Goal: Task Accomplishment & Management: Manage account settings

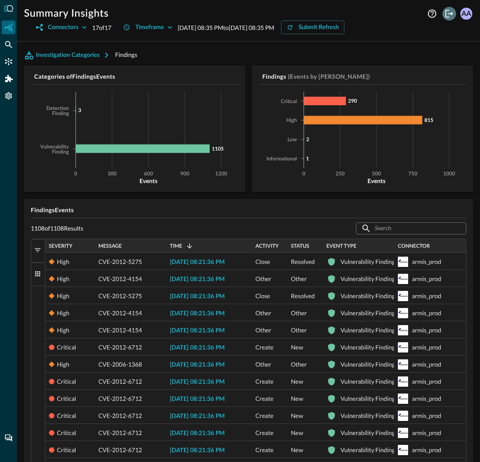
click at [449, 15] on icon "Logout" at bounding box center [449, 14] width 10 height 10
